Goal: Navigation & Orientation: Find specific page/section

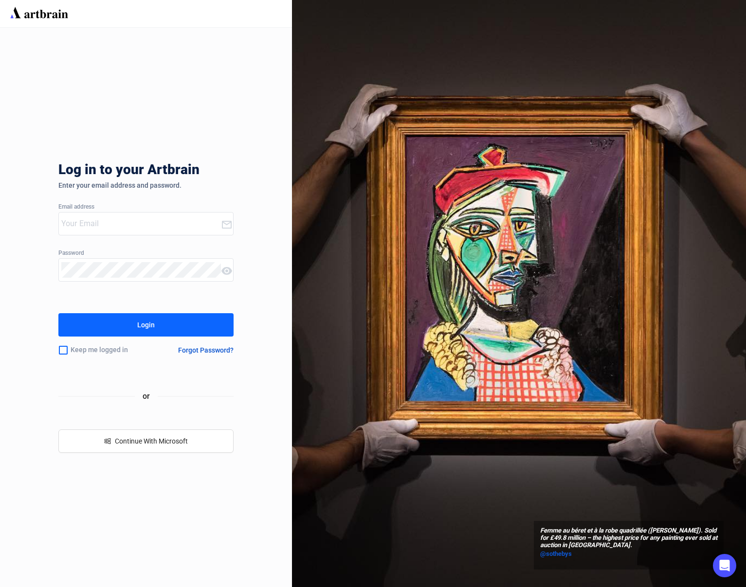
type input "[EMAIL_ADDRESS][DOMAIN_NAME]"
click at [131, 329] on button "Login" at bounding box center [145, 324] width 175 height 23
